Goal: Task Accomplishment & Management: Manage account settings

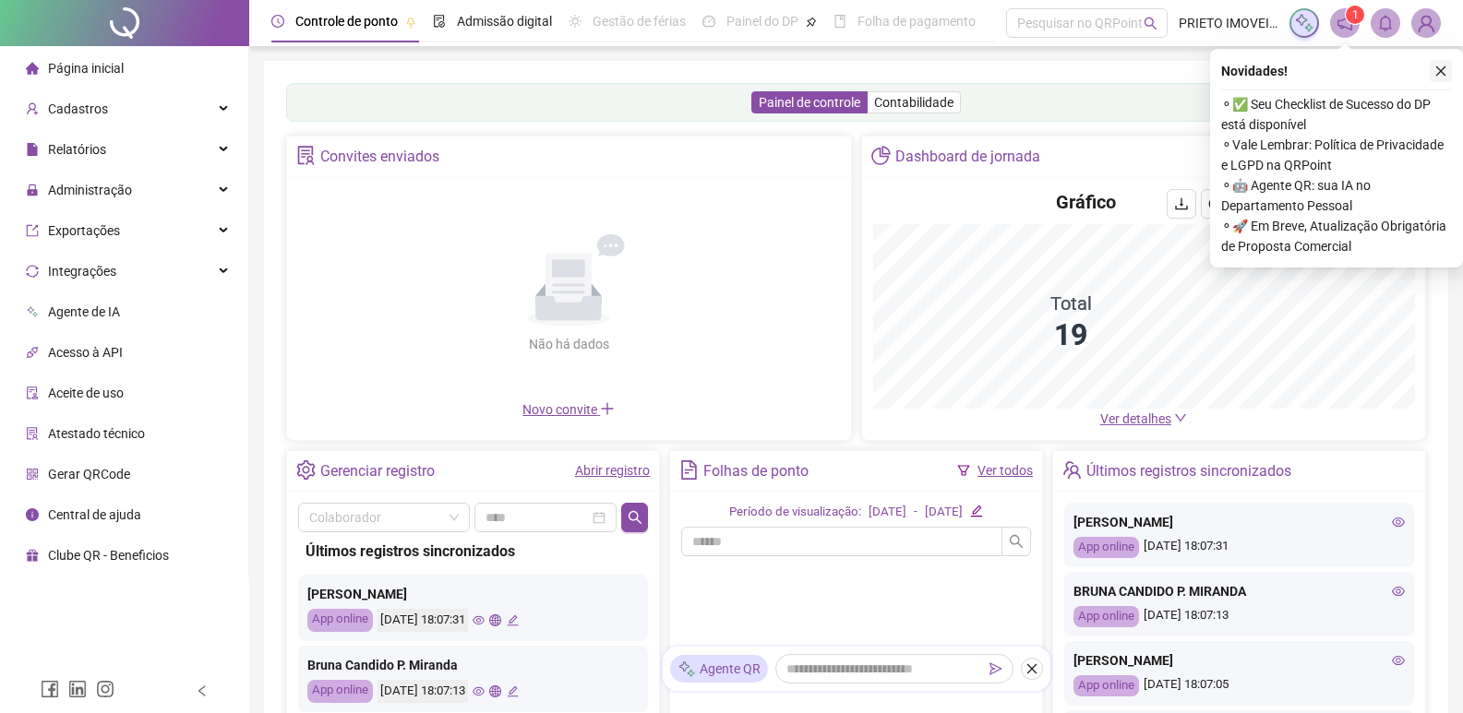
click at [1441, 74] on icon "close" at bounding box center [1440, 71] width 13 height 13
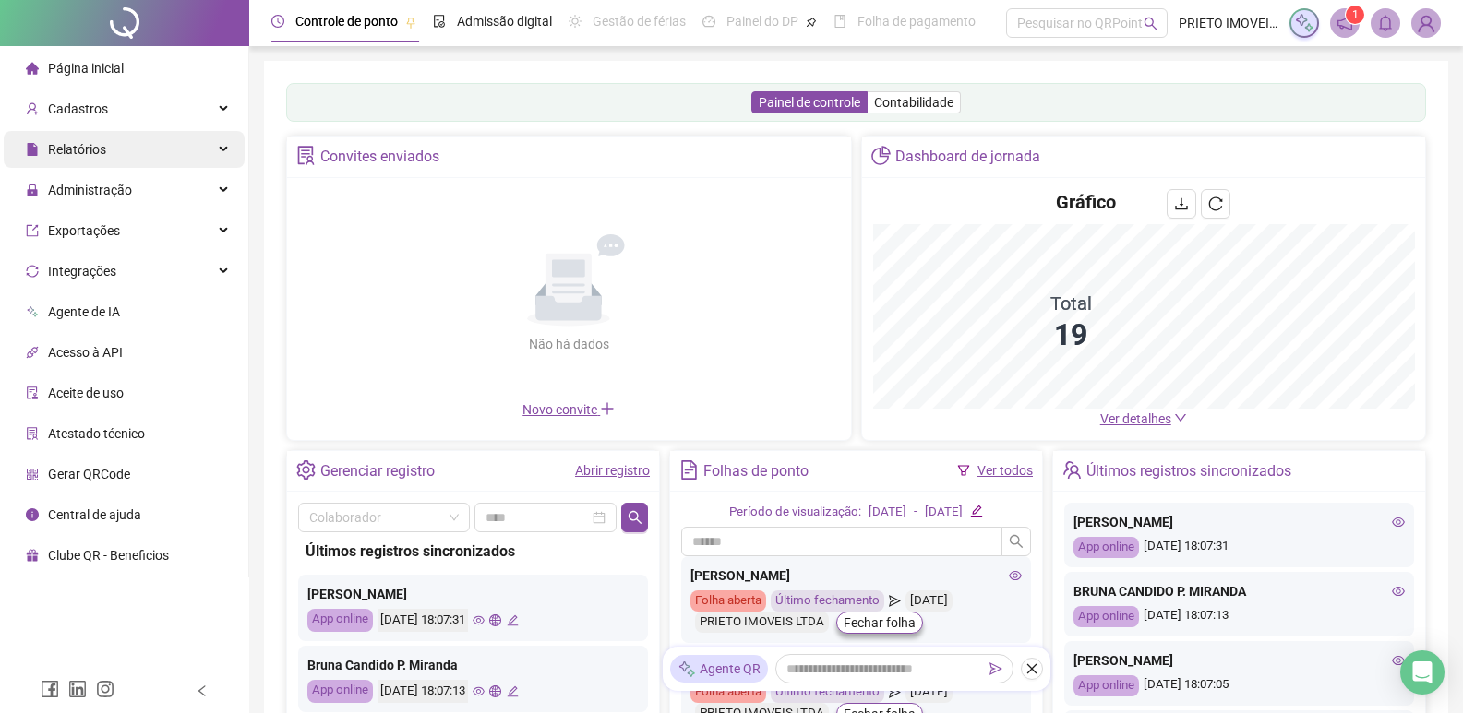
click at [80, 147] on span "Relatórios" at bounding box center [77, 149] width 58 height 15
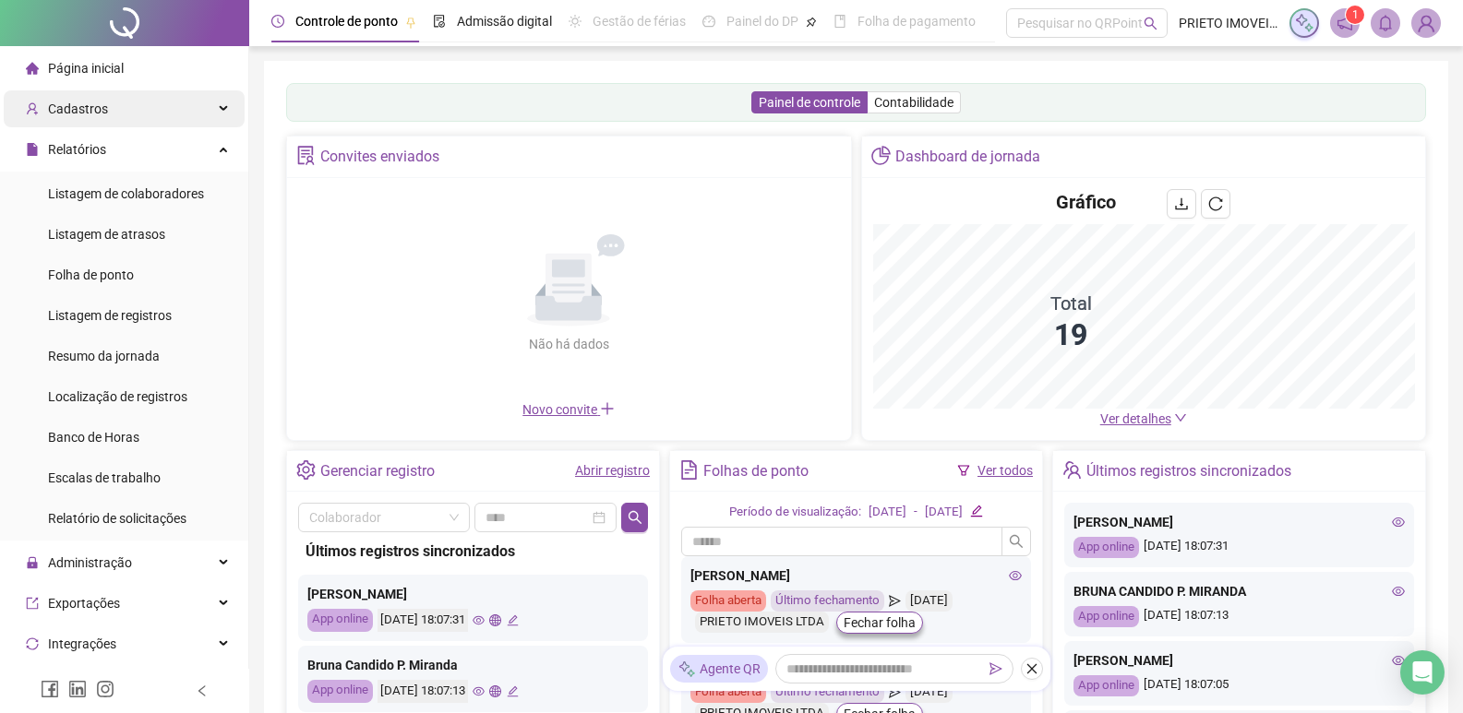
click at [84, 117] on span "Cadastros" at bounding box center [67, 108] width 82 height 37
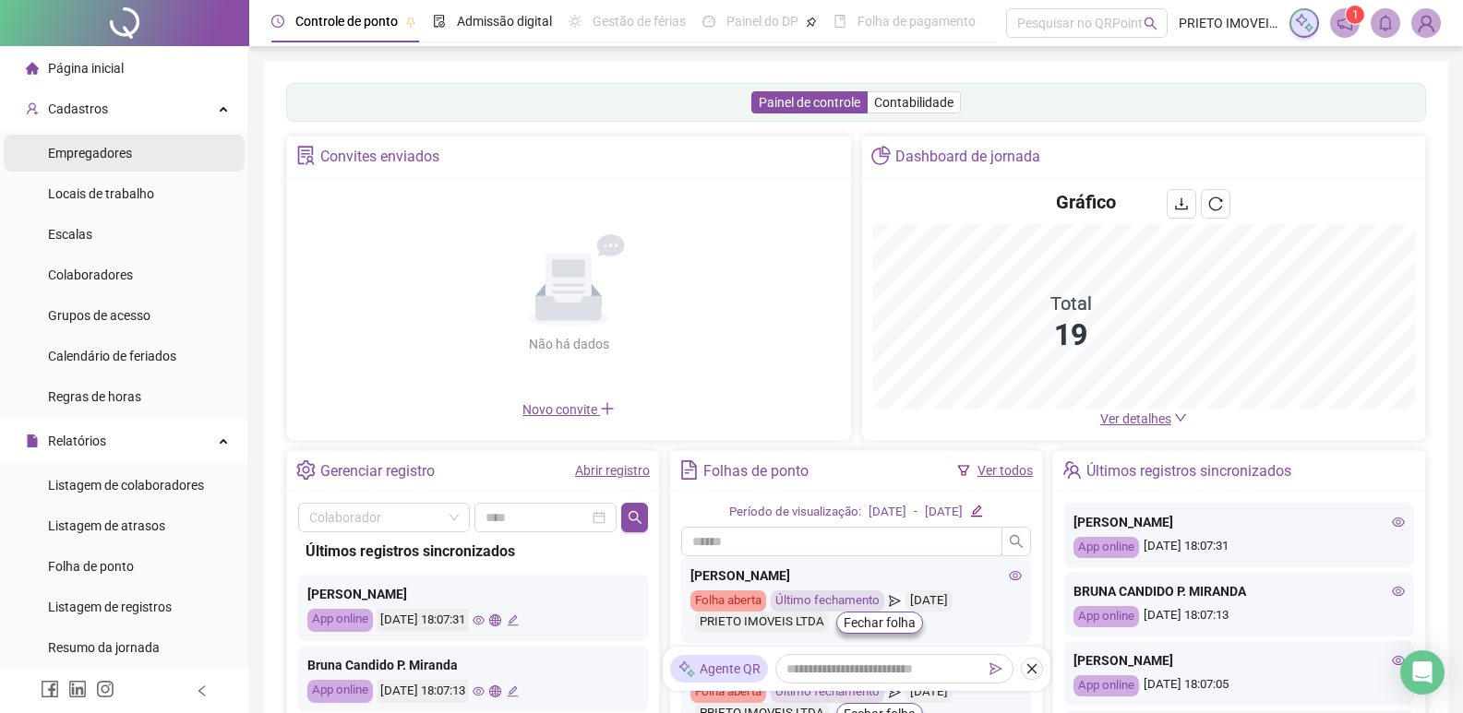
click at [97, 150] on span "Empregadores" at bounding box center [90, 153] width 84 height 15
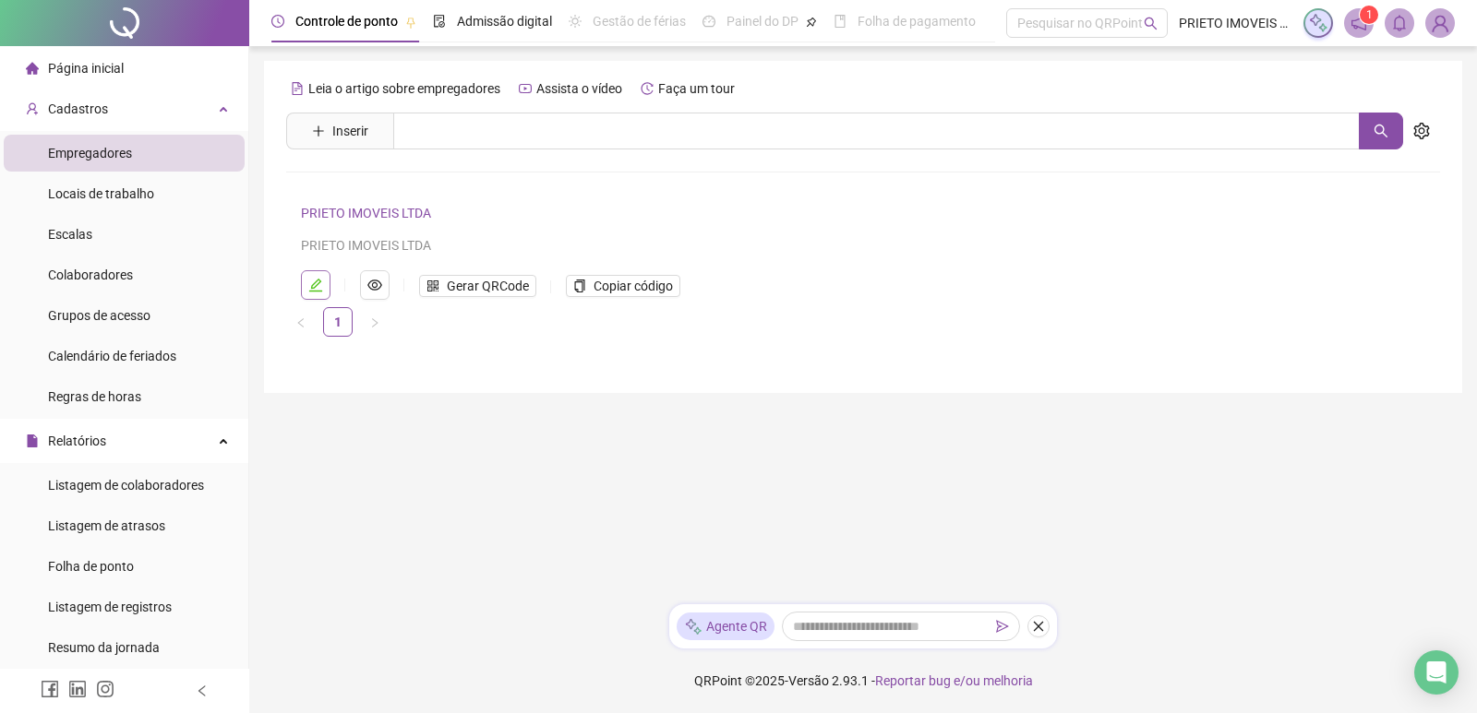
click at [324, 282] on button "button" at bounding box center [316, 285] width 30 height 30
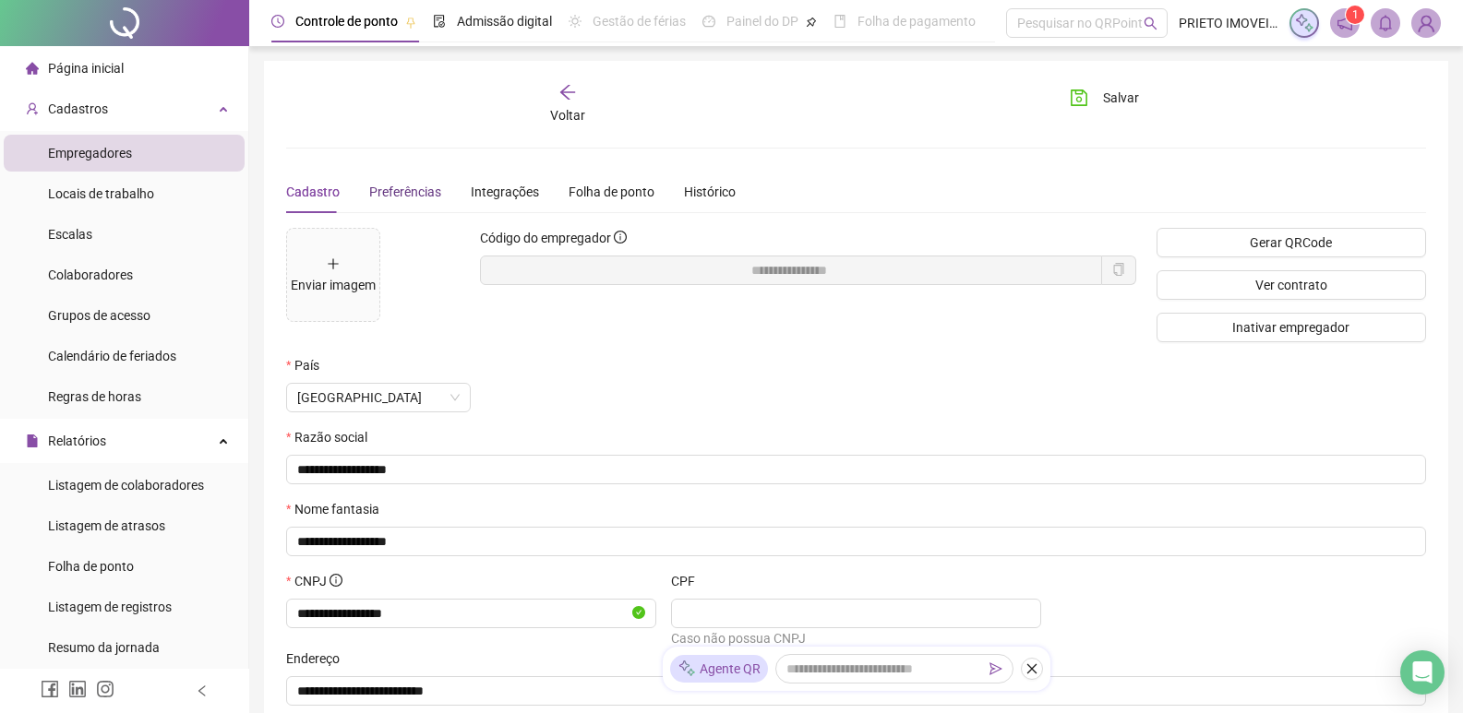
click at [413, 193] on span "Preferências" at bounding box center [405, 192] width 72 height 15
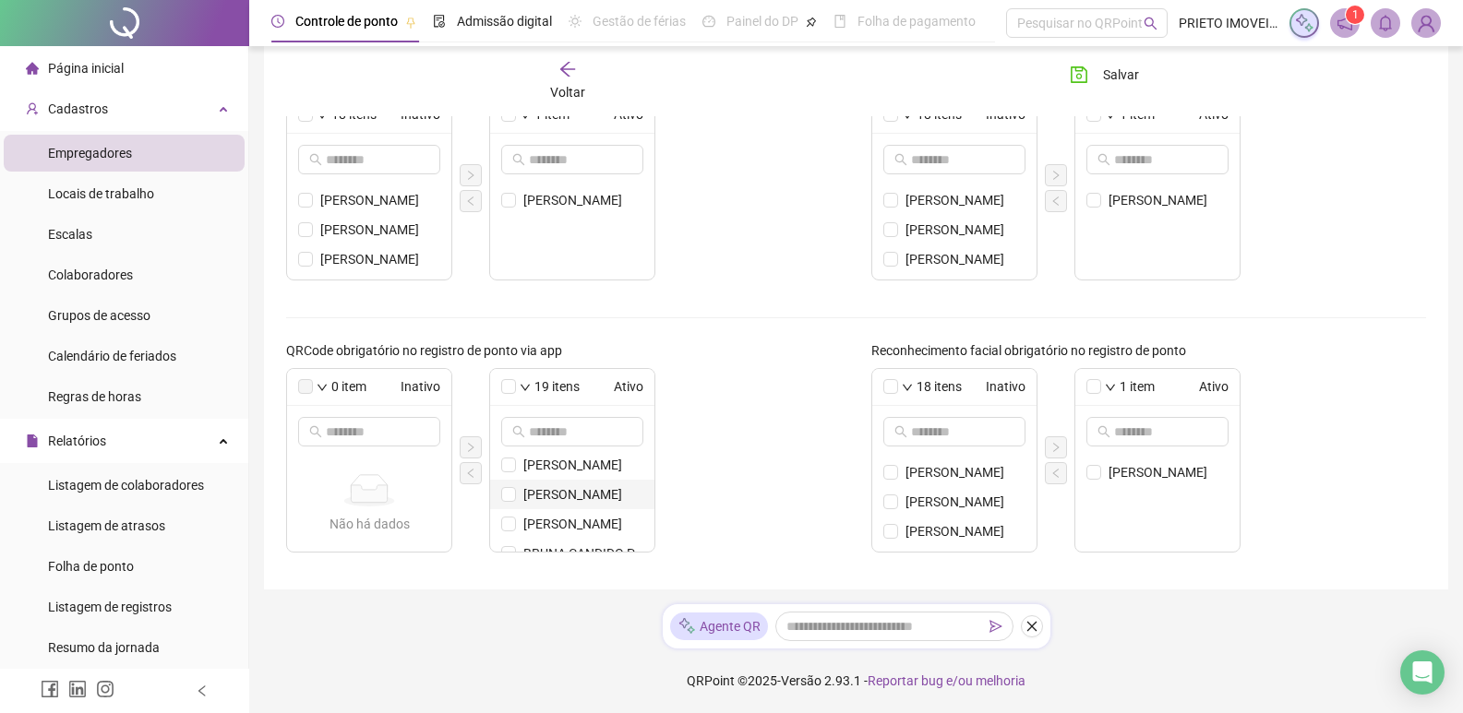
scroll to position [92, 0]
click at [559, 529] on span "[PERSON_NAME]" at bounding box center [583, 528] width 120 height 20
click at [470, 474] on icon "left" at bounding box center [470, 472] width 6 height 9
click at [1090, 68] on button "Salvar" at bounding box center [1104, 75] width 97 height 30
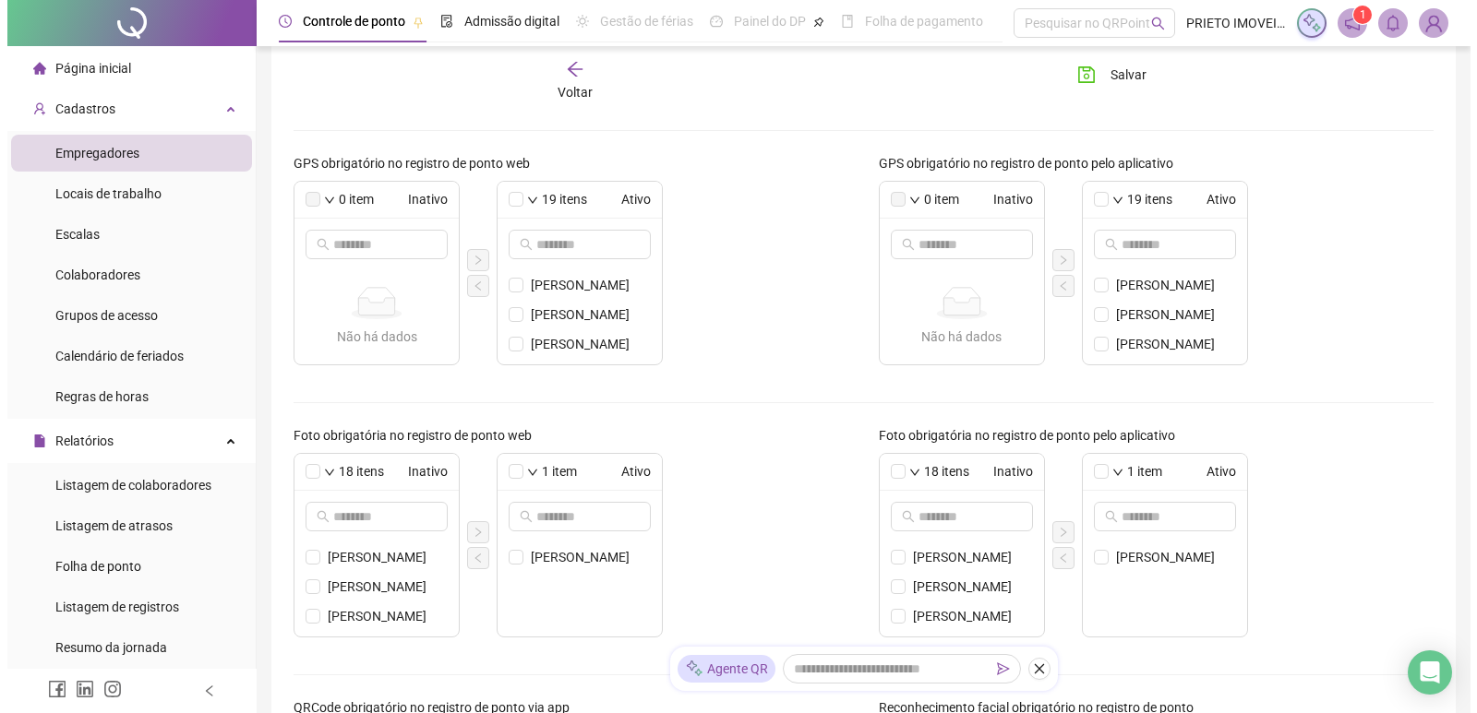
scroll to position [634, 0]
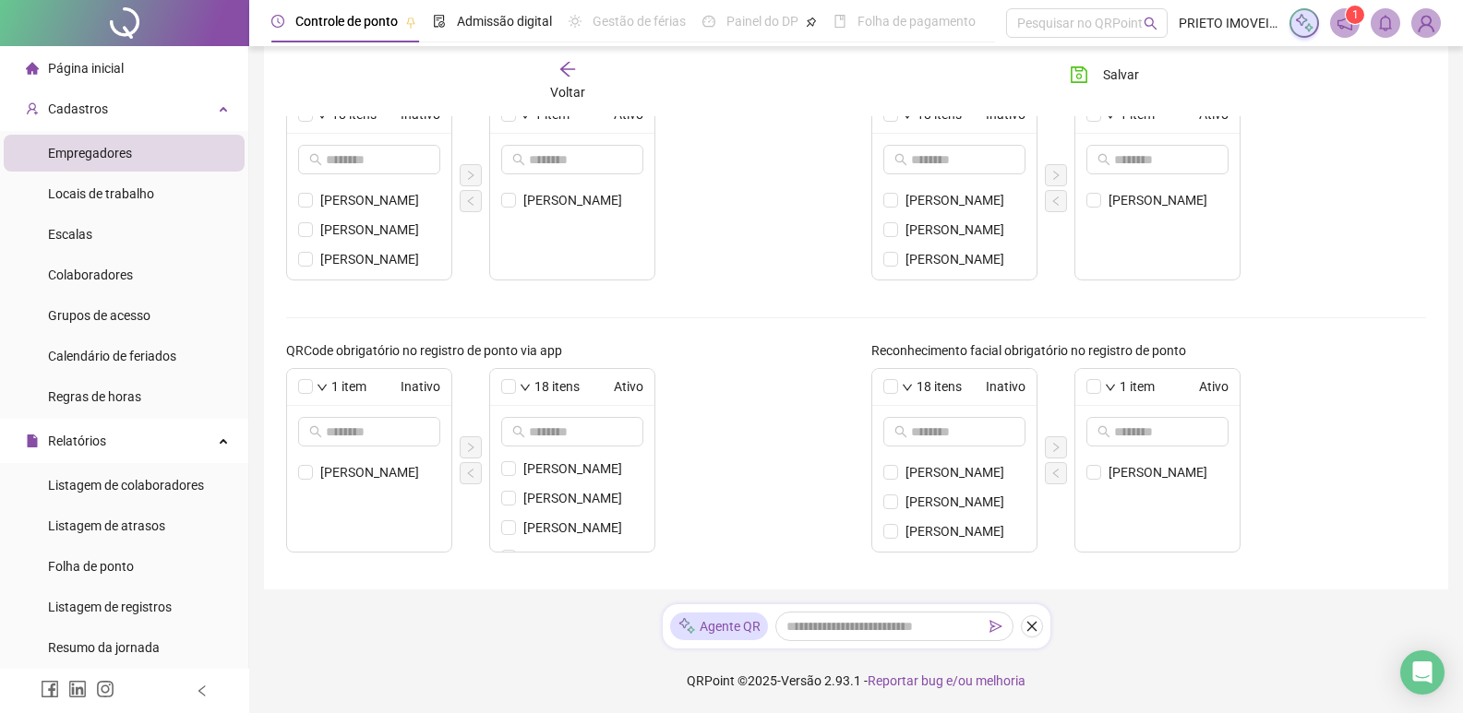
click at [1431, 25] on img at bounding box center [1426, 23] width 28 height 28
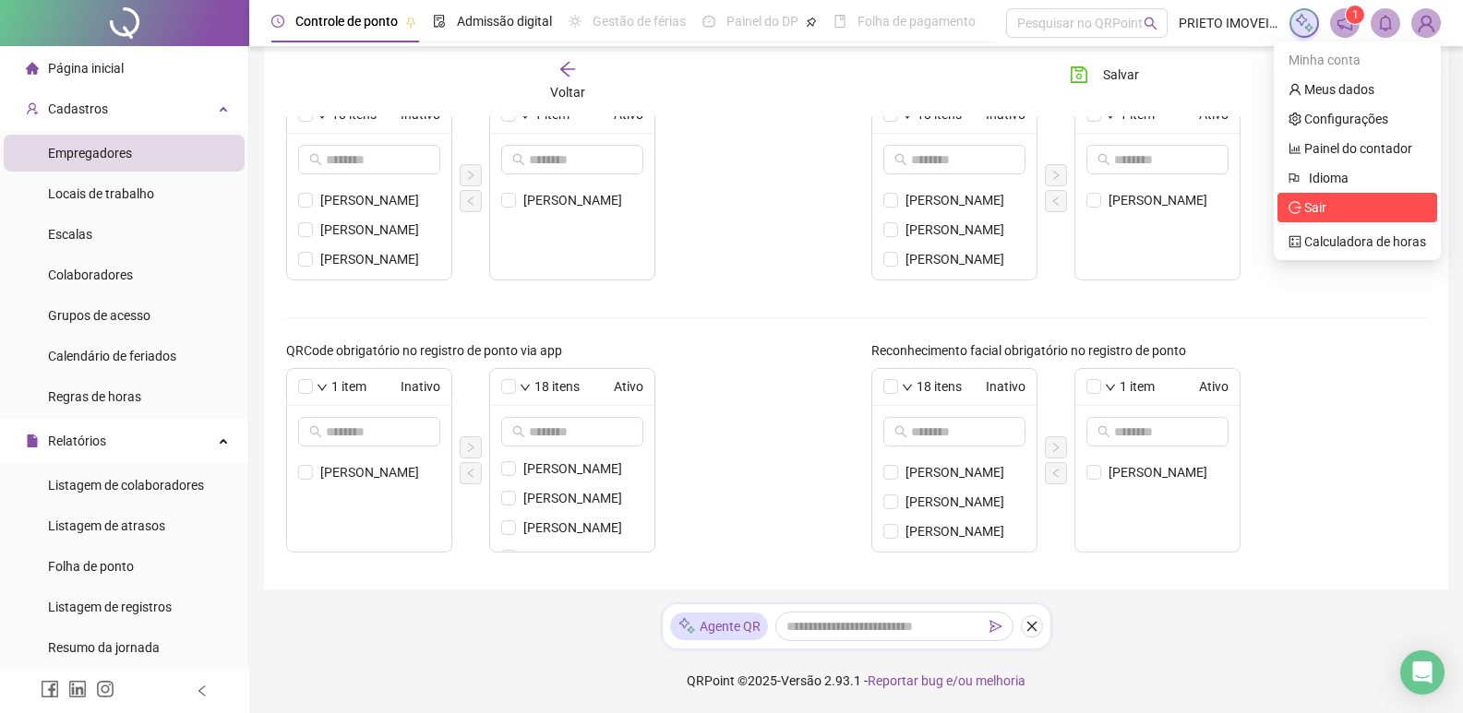
click at [1324, 210] on span "Sair" at bounding box center [1315, 207] width 22 height 15
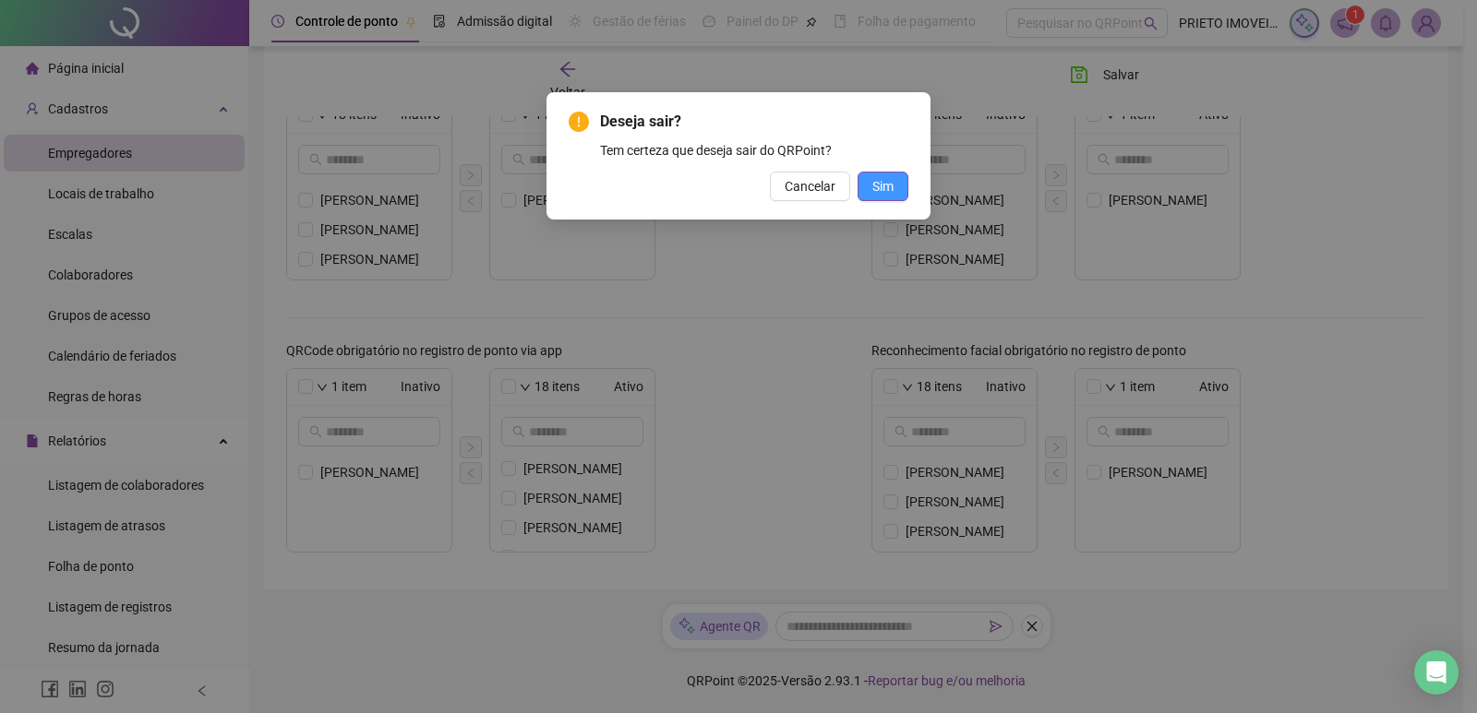
click at [888, 181] on span "Sim" at bounding box center [882, 186] width 21 height 20
